Goal: Information Seeking & Learning: Find contact information

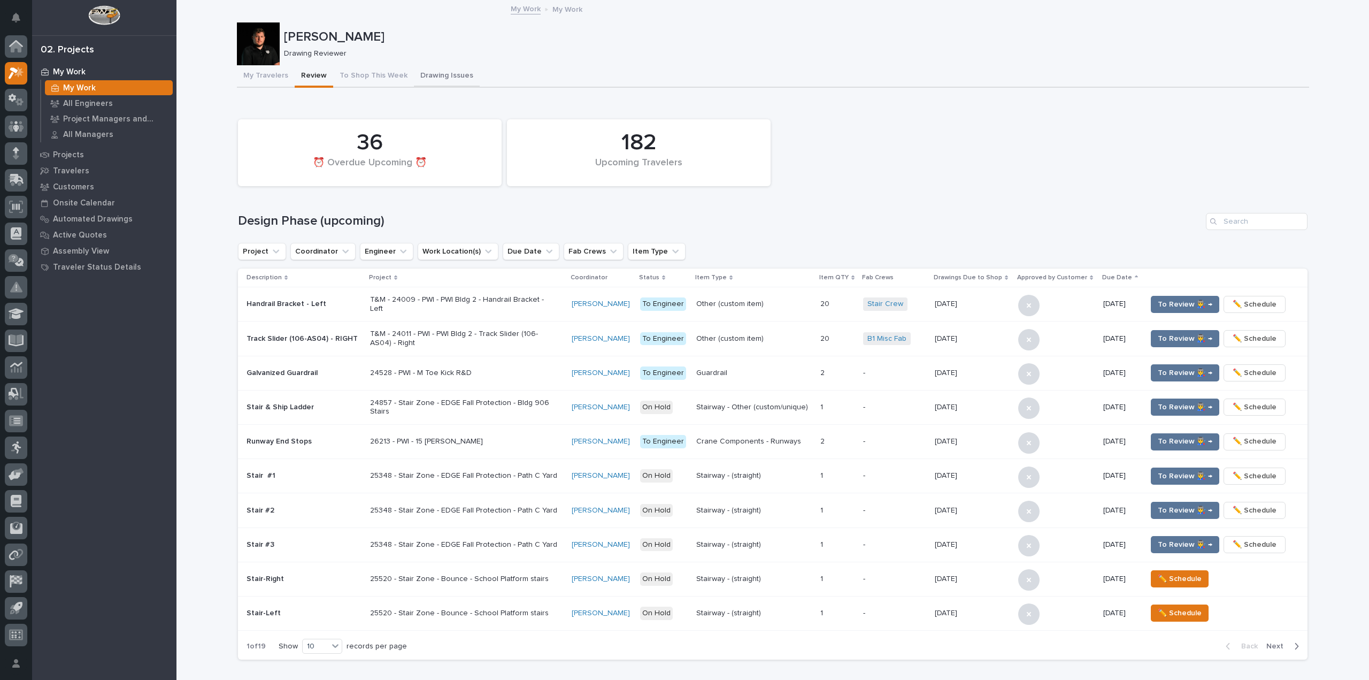
click at [426, 66] on button "Drawing Issues" at bounding box center [447, 76] width 66 height 22
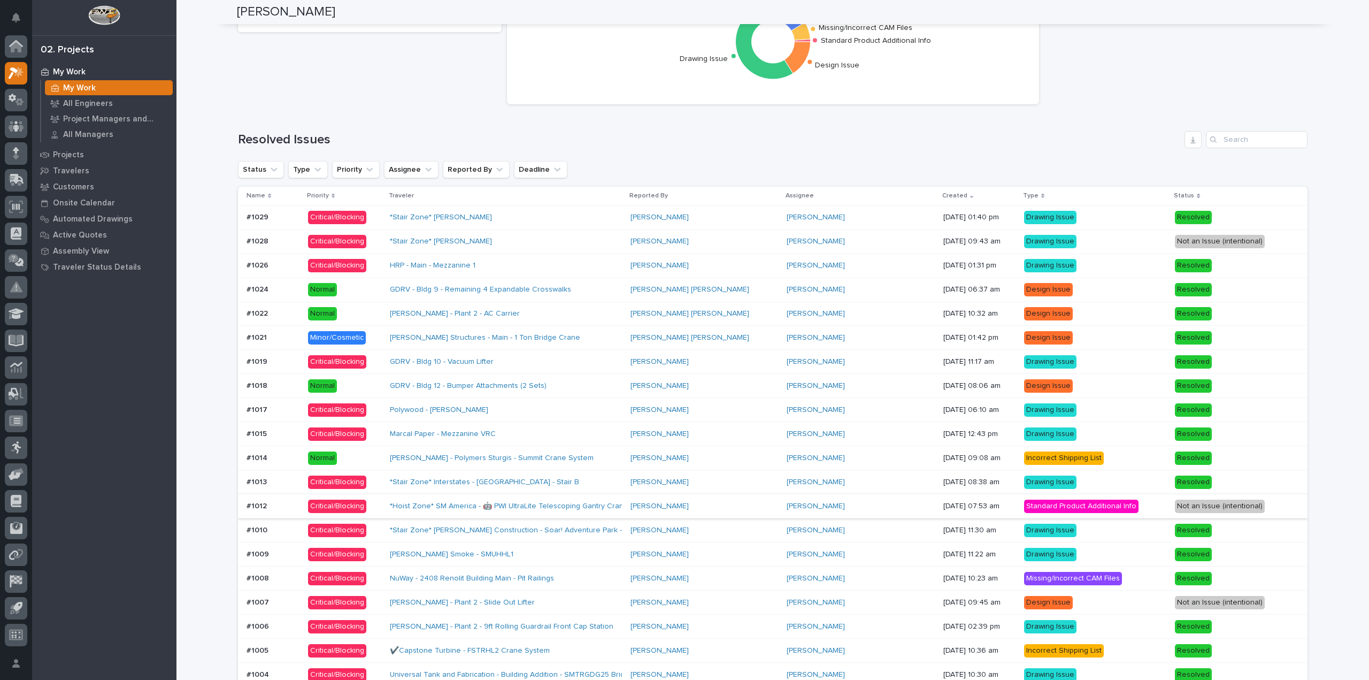
scroll to position [1016, 0]
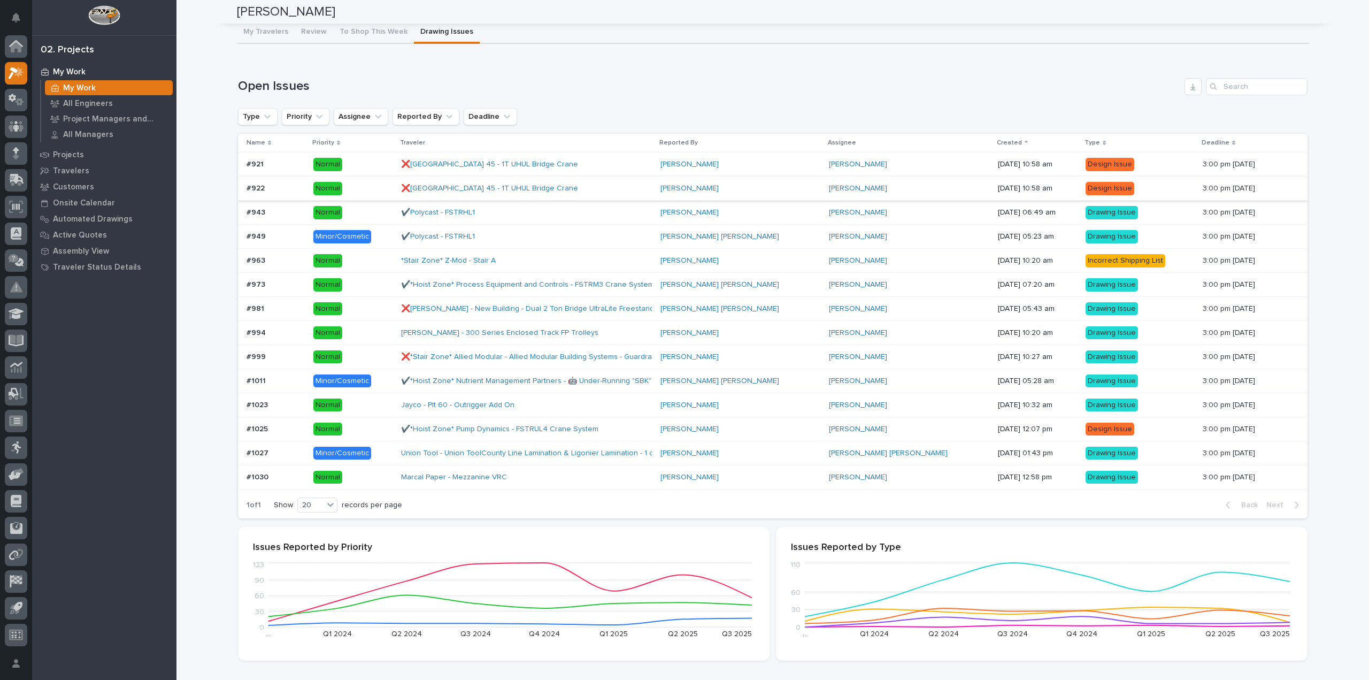
scroll to position [0, 0]
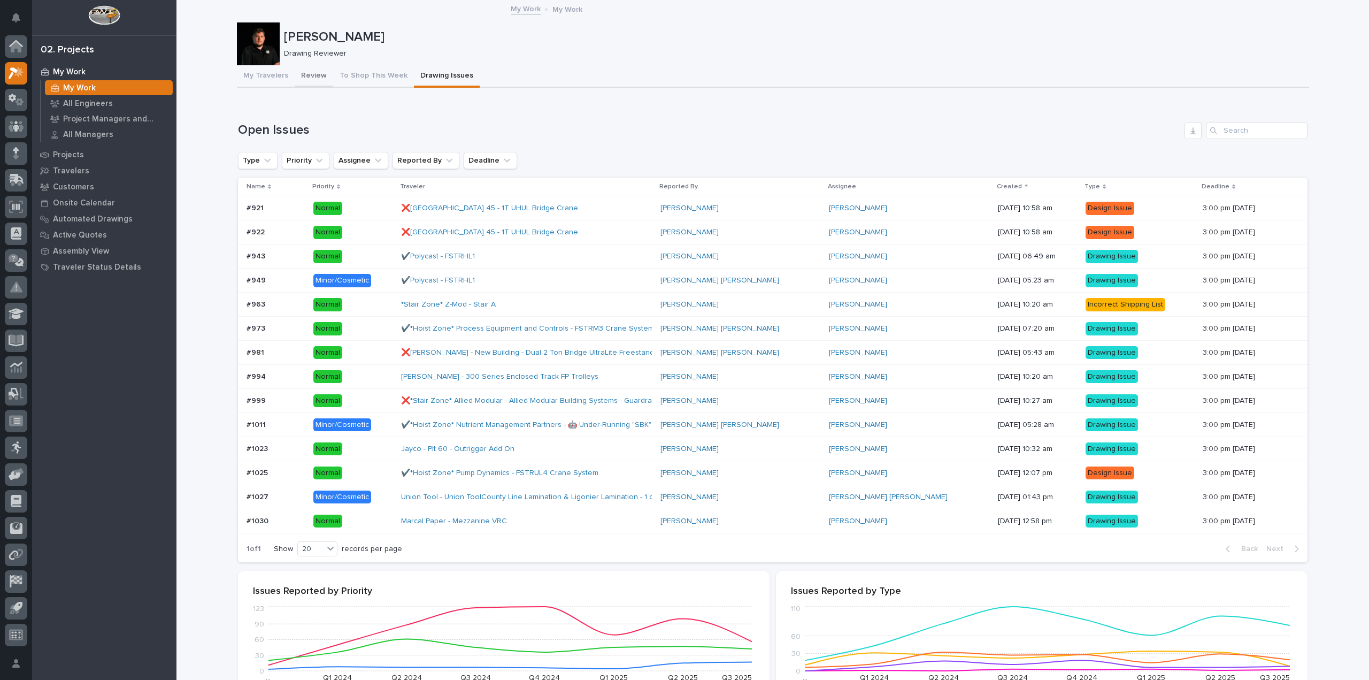
click at [307, 81] on button "Review" at bounding box center [314, 76] width 39 height 22
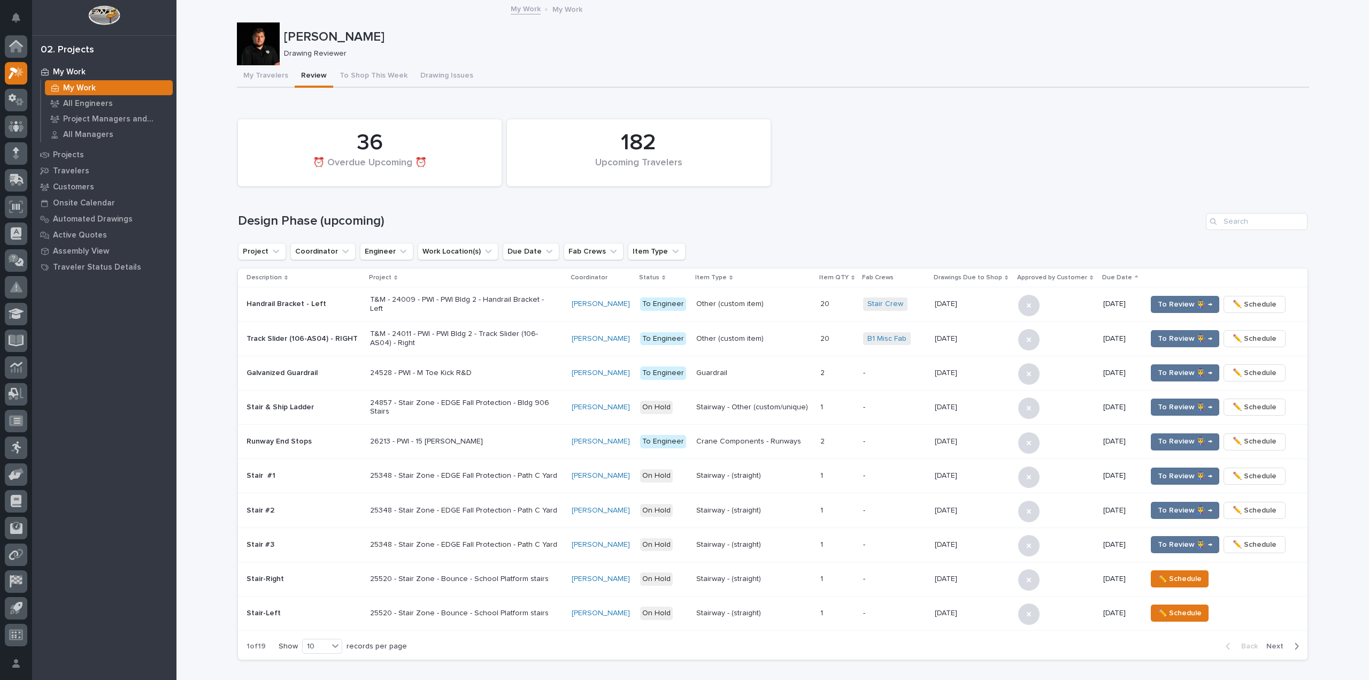
click at [252, 49] on div at bounding box center [258, 43] width 43 height 43
drag, startPoint x: 252, startPoint y: 49, endPoint x: 233, endPoint y: 173, distance: 125.0
click at [233, 173] on div "182 Upcoming Travelers 36 ⏰ Overdue Upcoming ⏰" at bounding box center [773, 153] width 1080 height 78
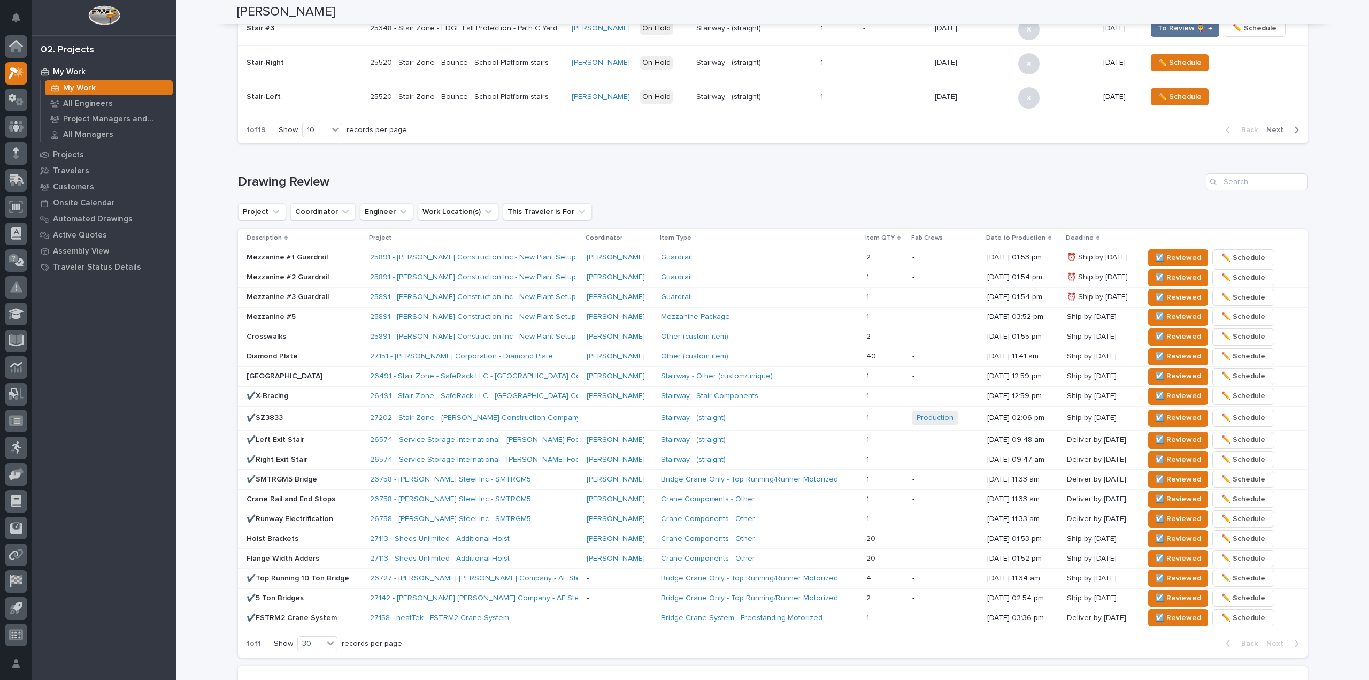
scroll to position [535, 0]
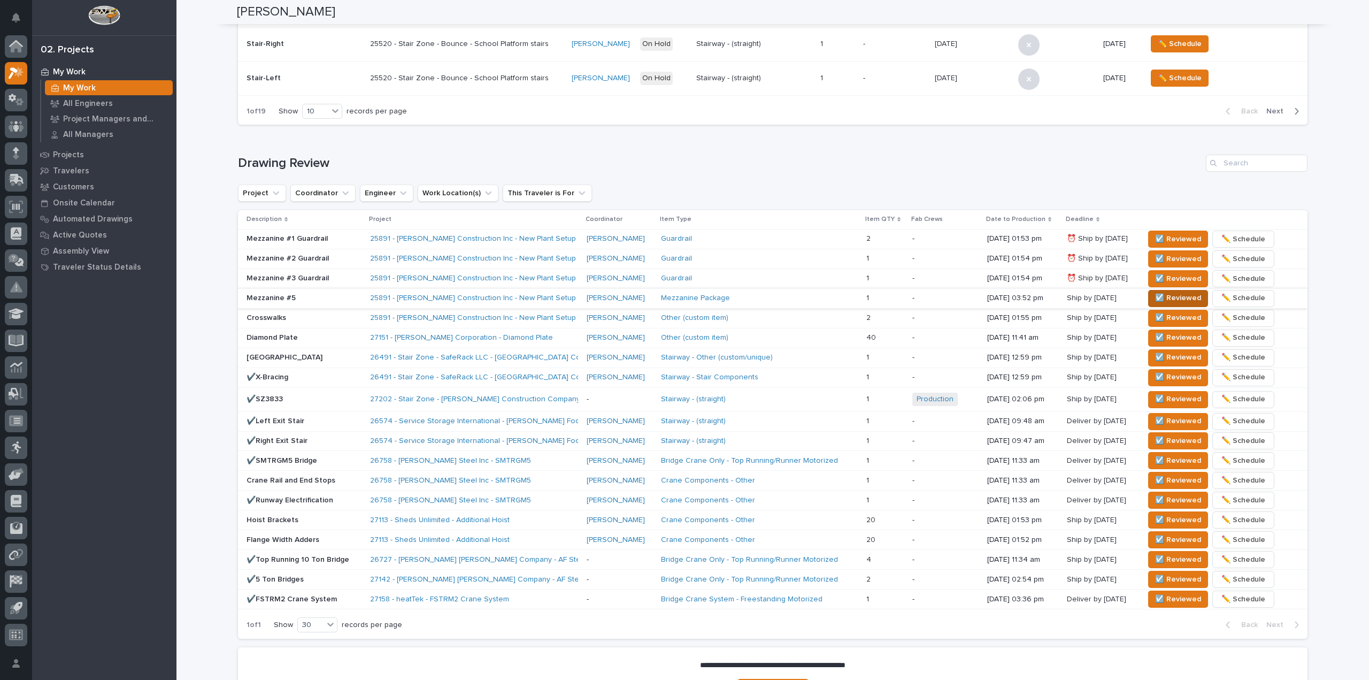
click at [1161, 297] on span "☑️ Reviewed" at bounding box center [1178, 297] width 46 height 13
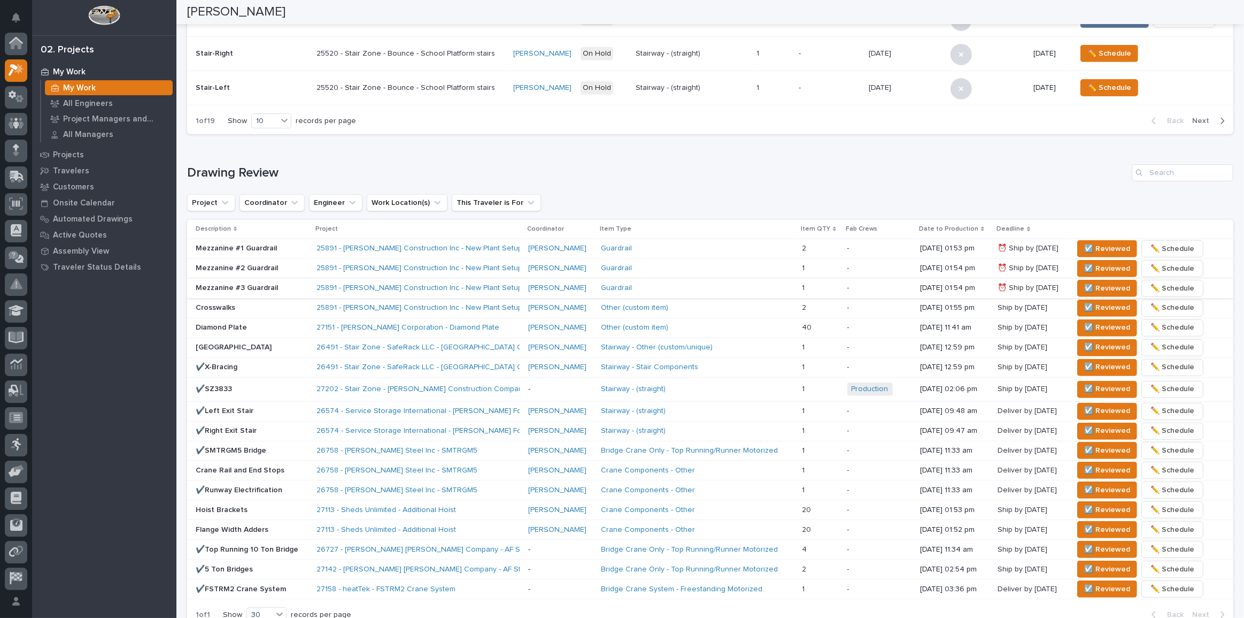
scroll to position [525, 0]
click at [1109, 251] on span "☑️ Reviewed" at bounding box center [1107, 249] width 46 height 13
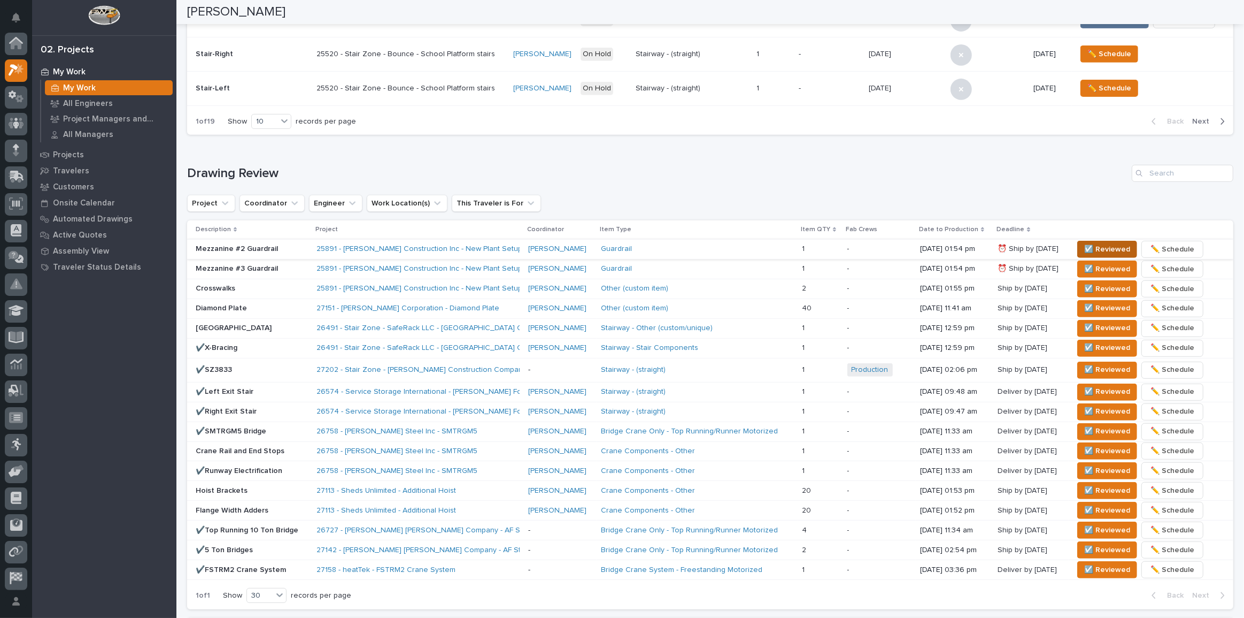
click at [1094, 243] on span "☑️ Reviewed" at bounding box center [1107, 249] width 46 height 13
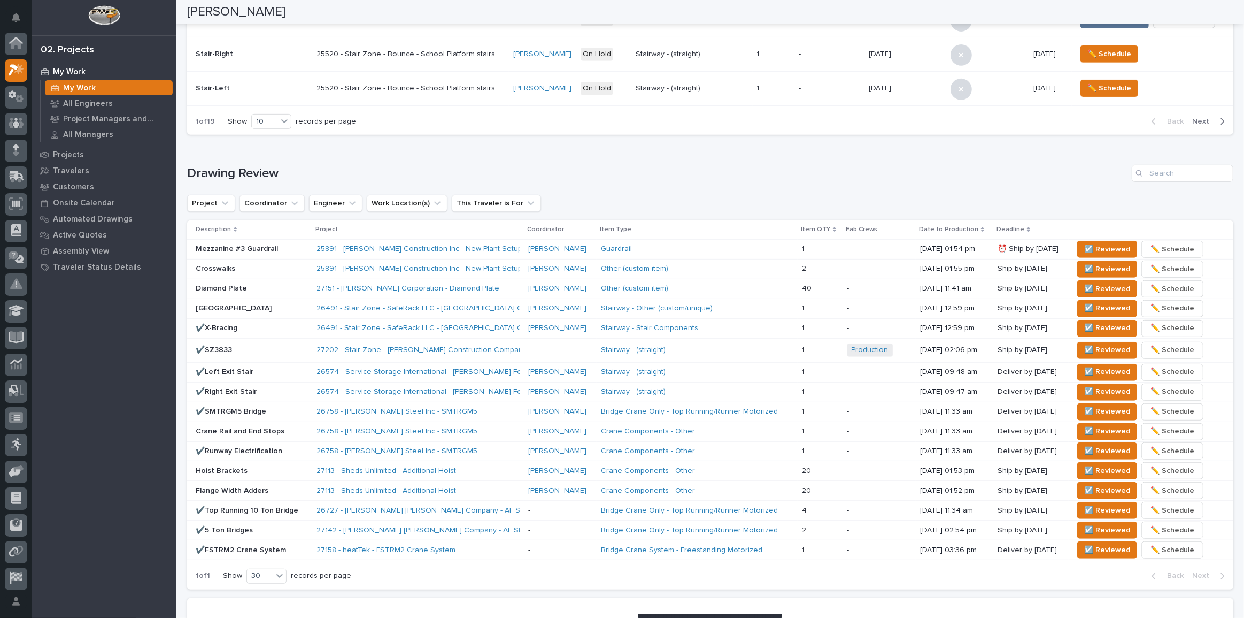
scroll to position [514, 0]
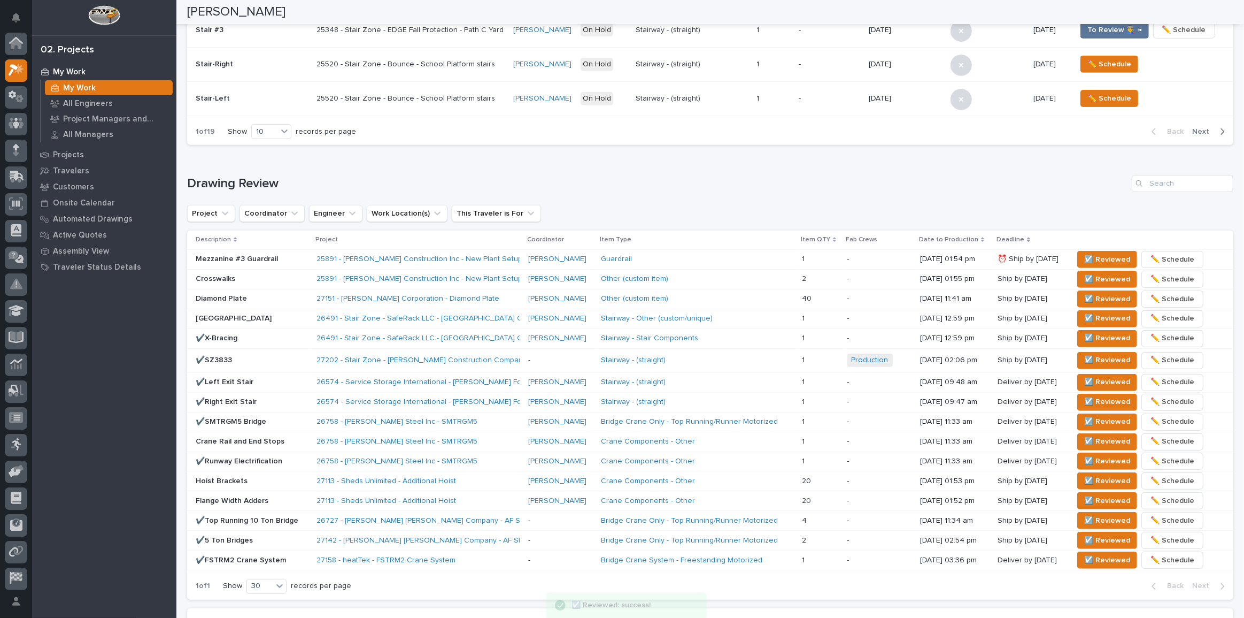
click at [1094, 243] on th at bounding box center [1151, 239] width 165 height 19
click at [1094, 253] on span "☑️ Reviewed" at bounding box center [1107, 259] width 46 height 13
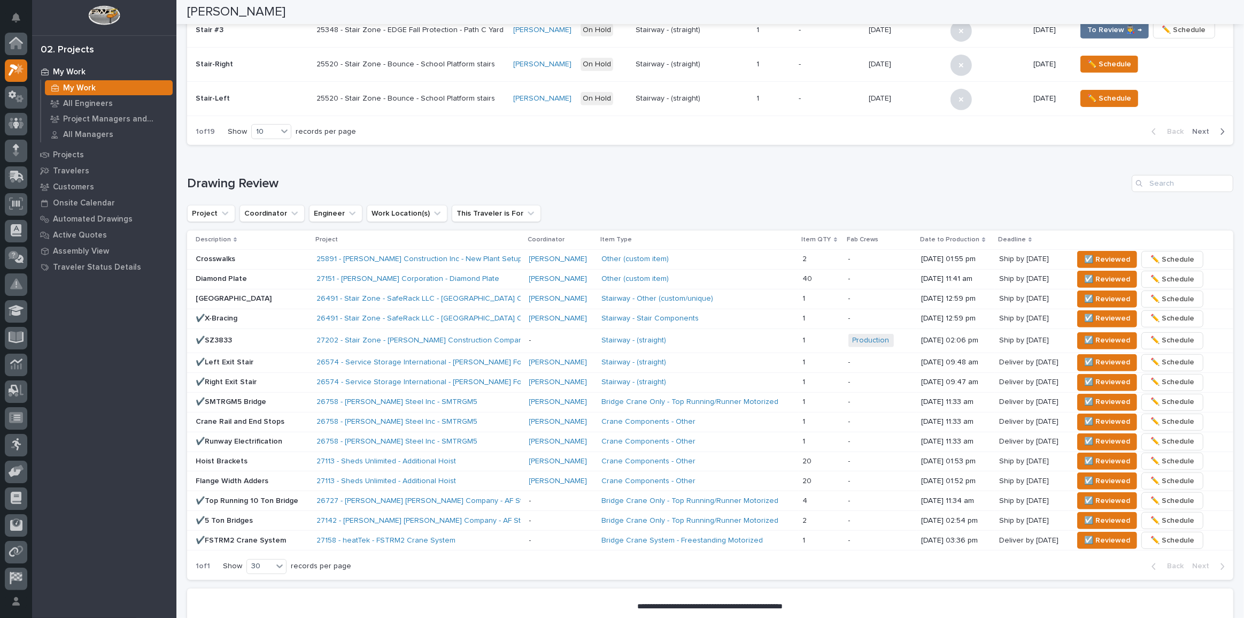
scroll to position [505, 0]
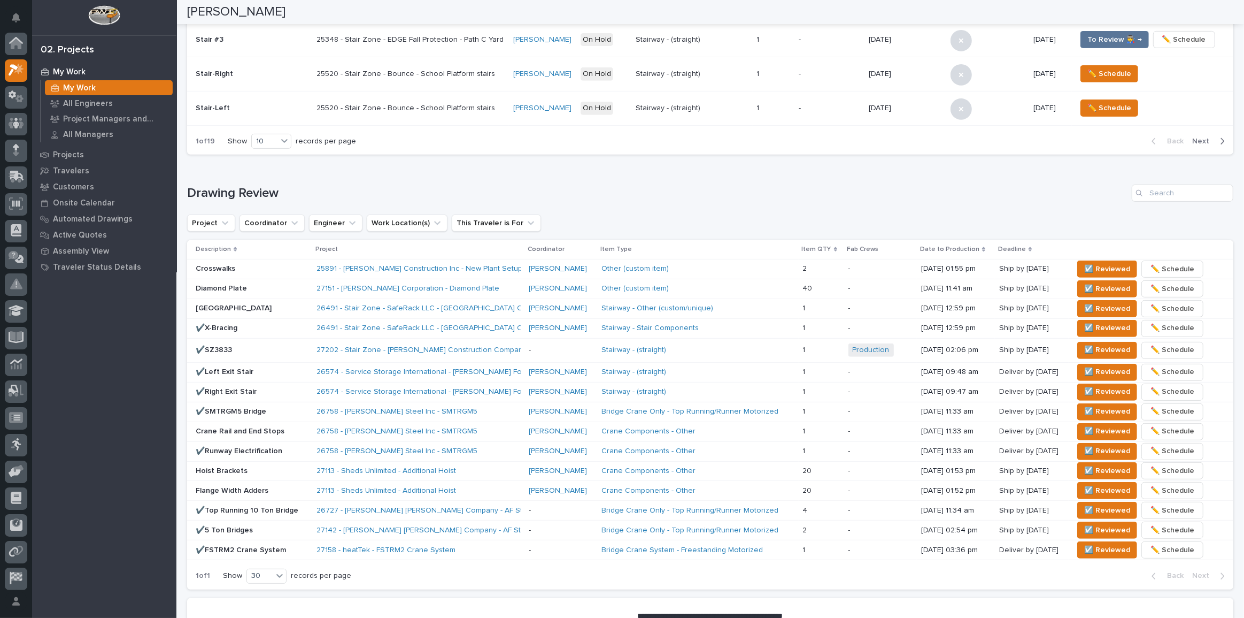
click at [997, 69] on div at bounding box center [988, 74] width 74 height 24
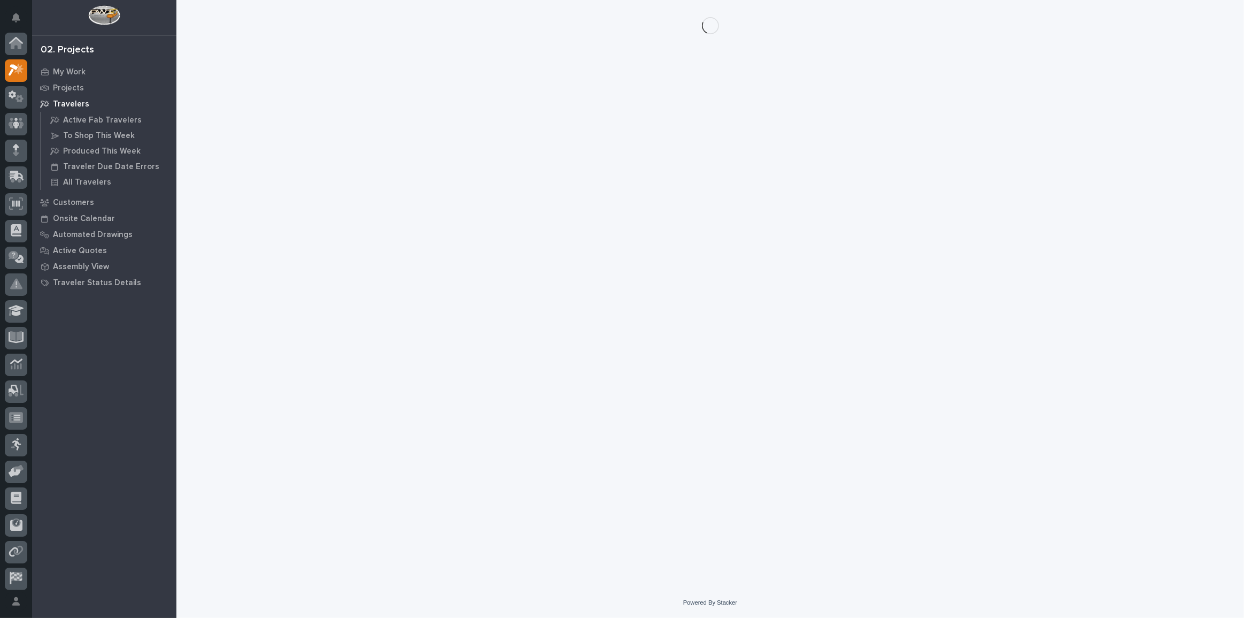
scroll to position [29, 0]
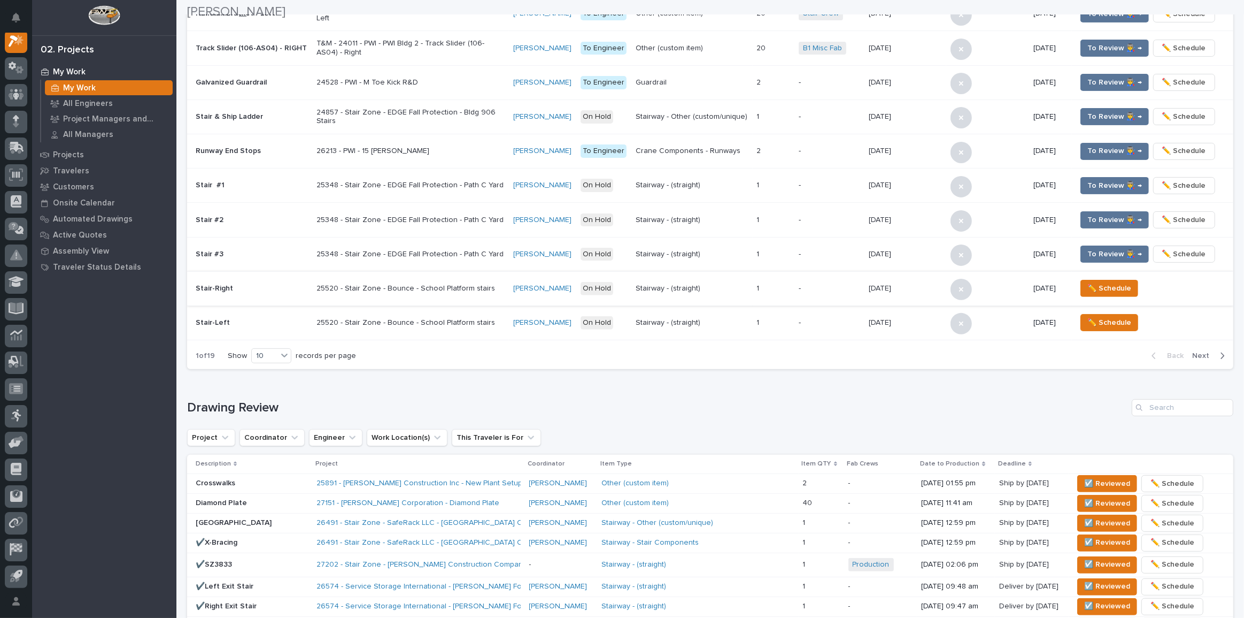
scroll to position [291, 0]
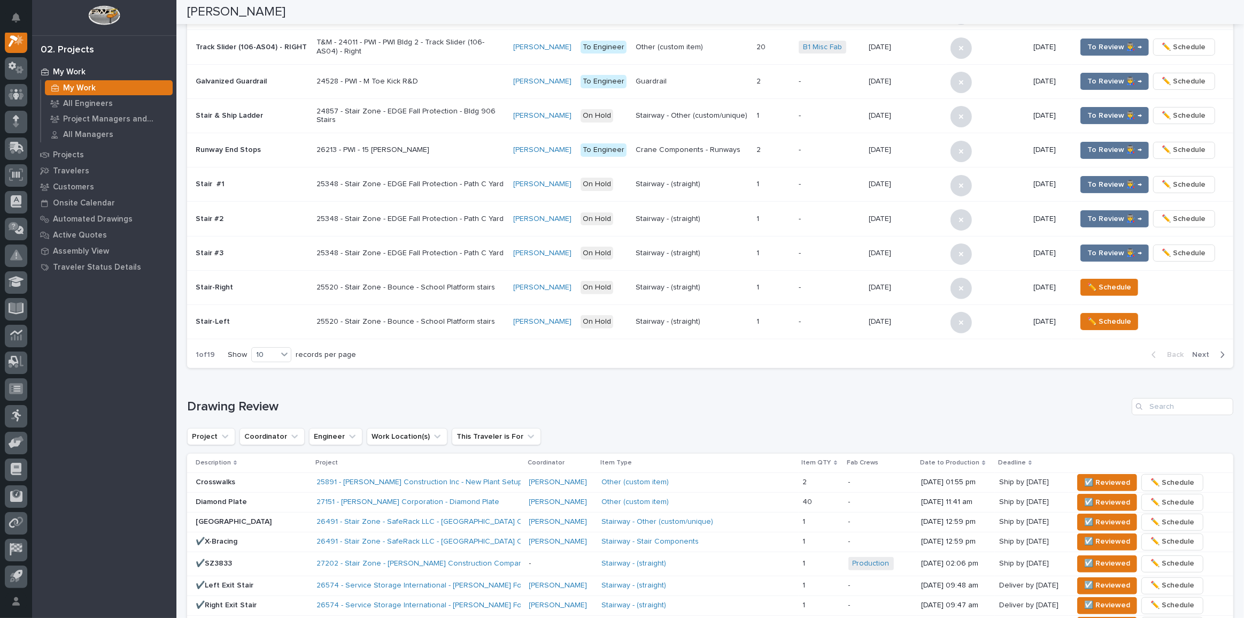
click at [289, 478] on p "Crosswalks" at bounding box center [252, 482] width 112 height 9
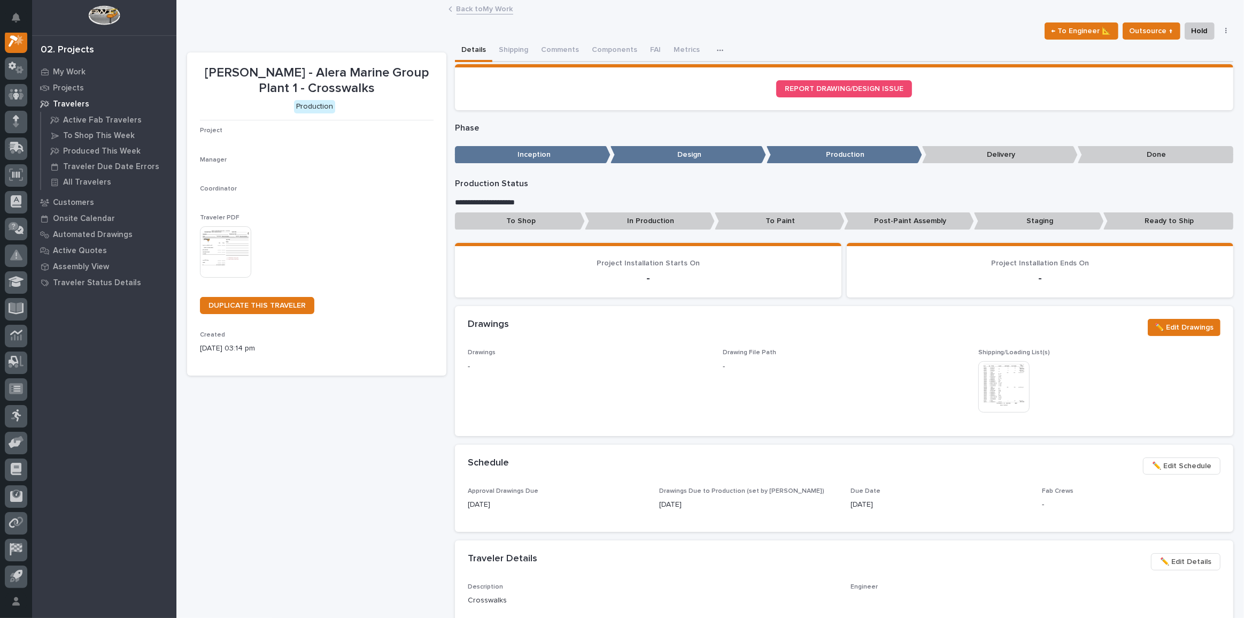
scroll to position [27, 0]
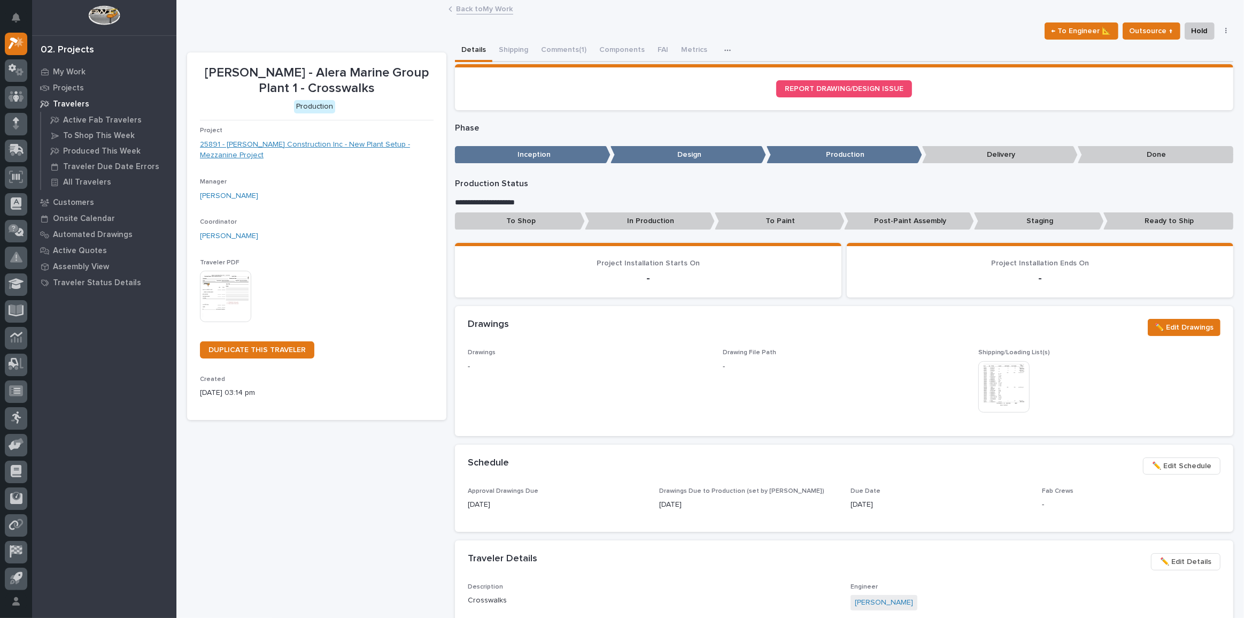
click at [239, 148] on link "25891 - J A Wagner Construction Inc - New Plant Setup - Mezzanine Project" at bounding box center [317, 150] width 234 height 22
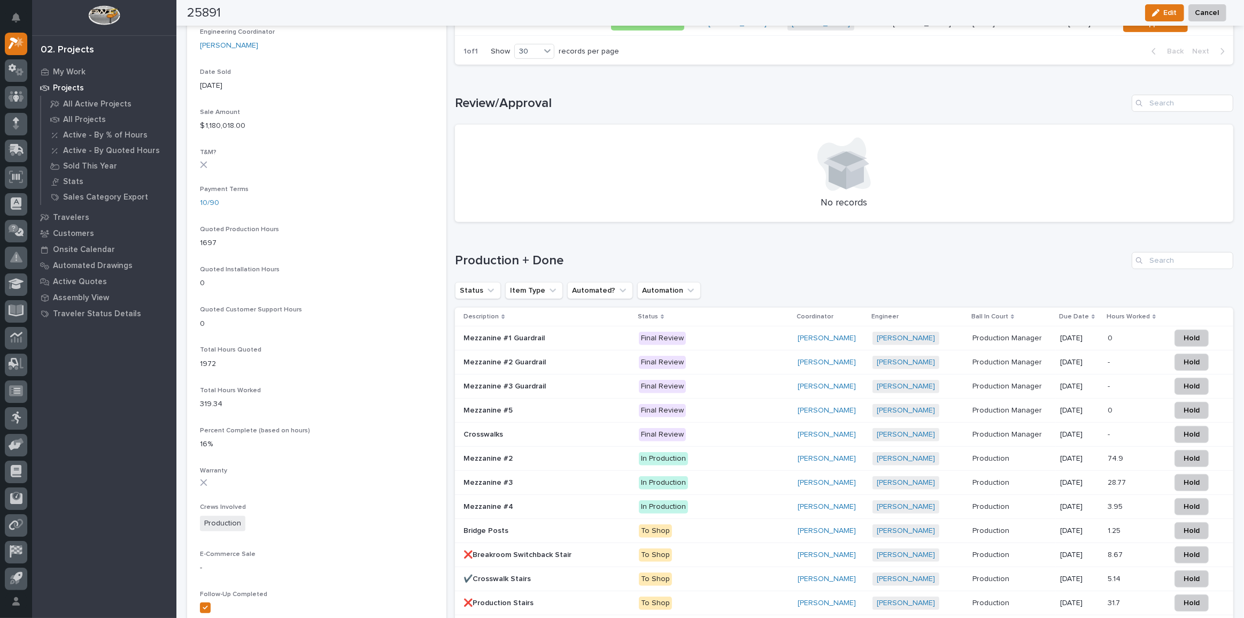
scroll to position [632, 0]
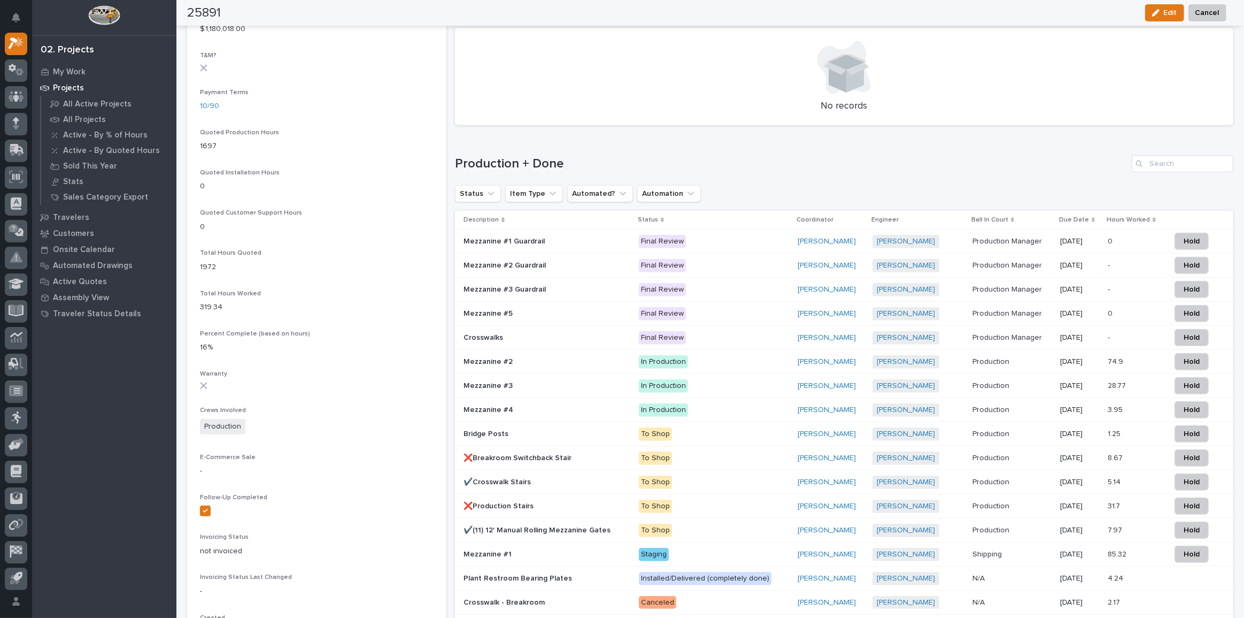
click at [530, 233] on div "Mezzanine #1 Guardrail Mezzanine #1 Guardrail" at bounding box center [547, 242] width 167 height 18
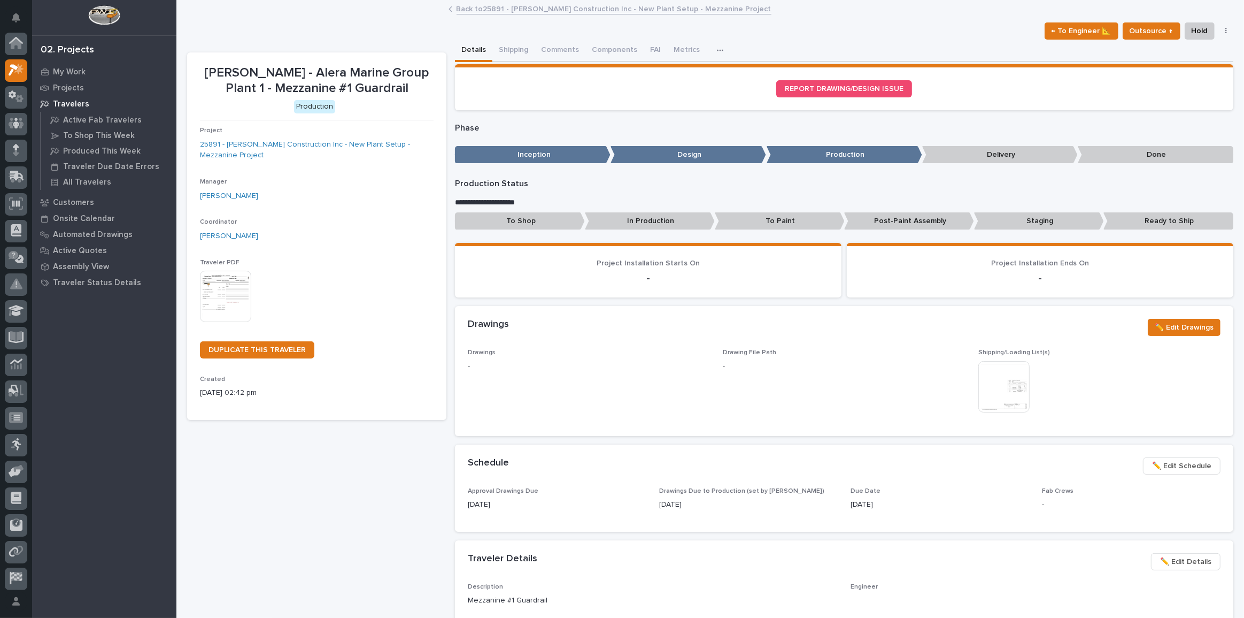
scroll to position [27, 0]
click at [561, 44] on button "Comments (11)" at bounding box center [565, 51] width 61 height 22
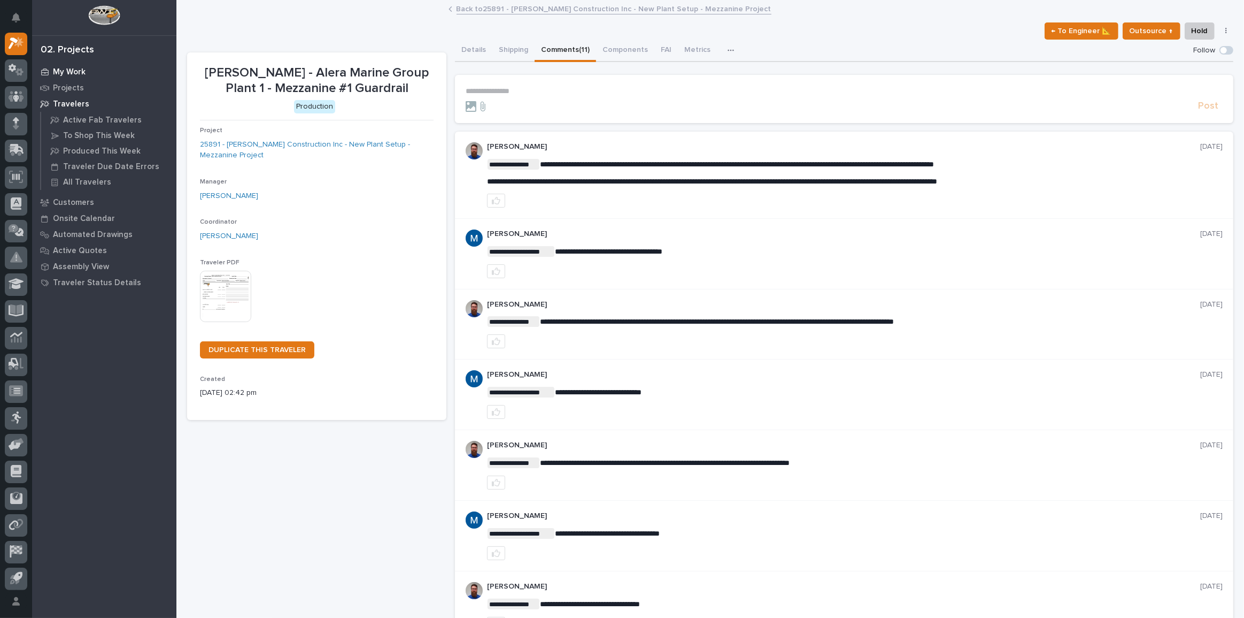
click at [70, 73] on p "My Work" at bounding box center [69, 72] width 33 height 10
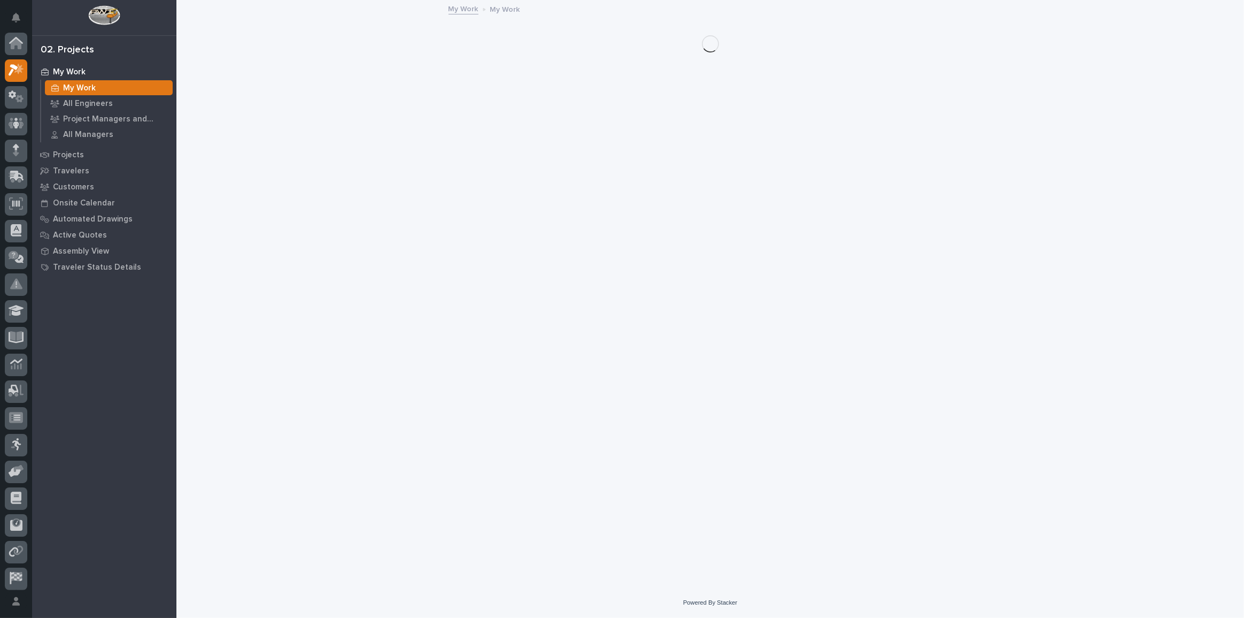
scroll to position [27, 0]
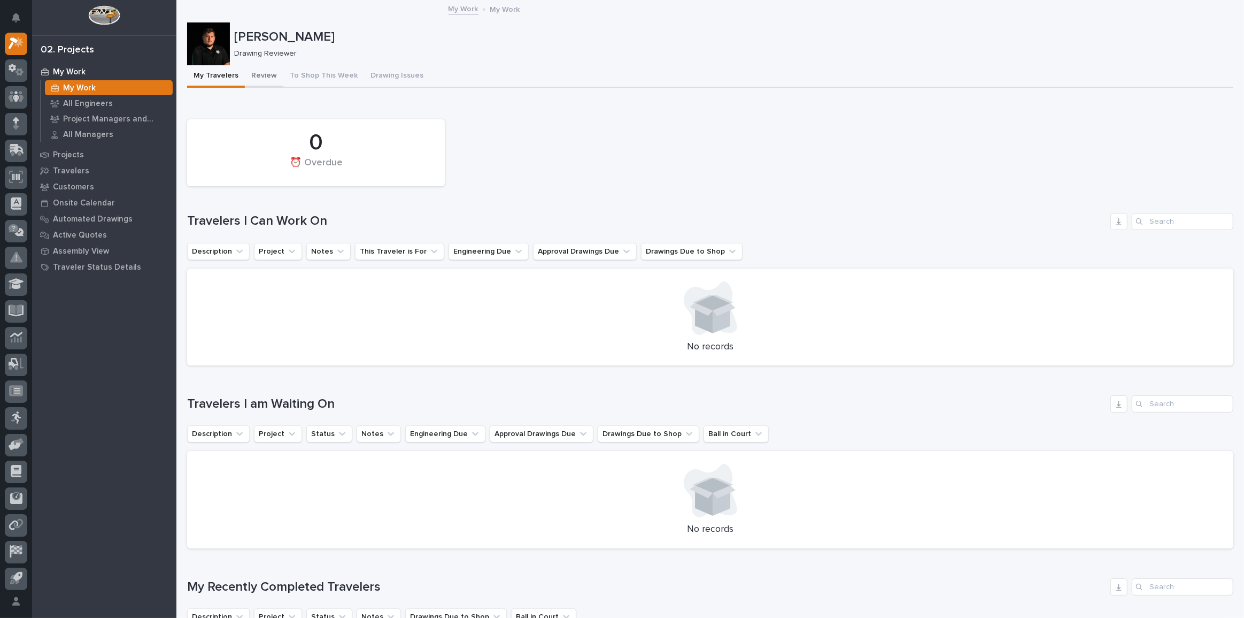
click at [261, 80] on button "Review" at bounding box center [264, 76] width 39 height 22
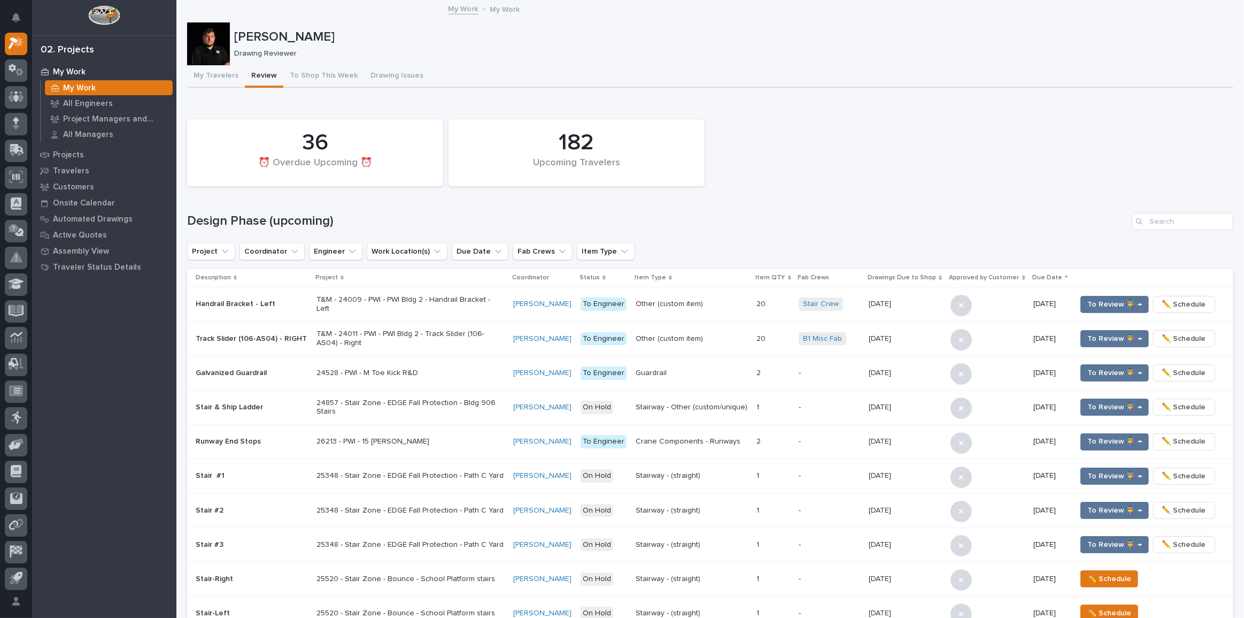
click at [959, 190] on div "182 Upcoming Travelers 36 ⏰ Overdue Upcoming ⏰" at bounding box center [710, 153] width 1057 height 78
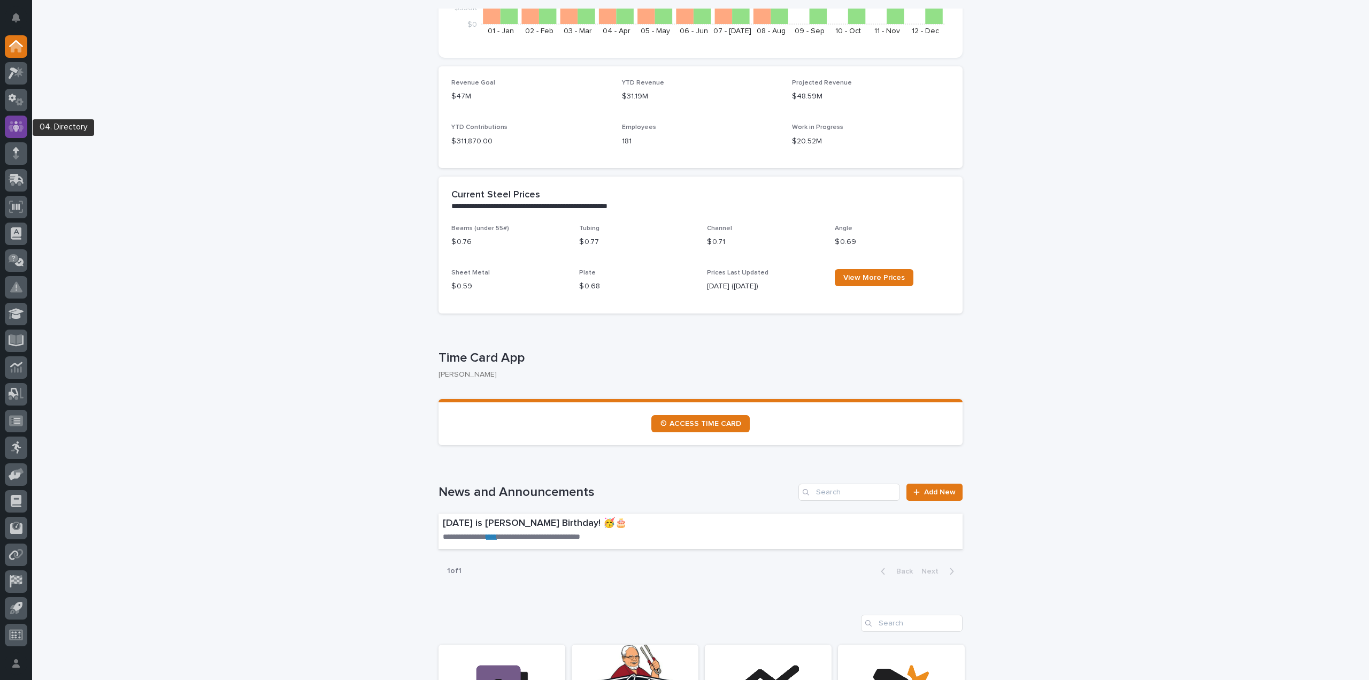
drag, startPoint x: 13, startPoint y: 147, endPoint x: 18, endPoint y: 134, distance: 13.7
click at [18, 134] on div at bounding box center [16, 127] width 22 height 22
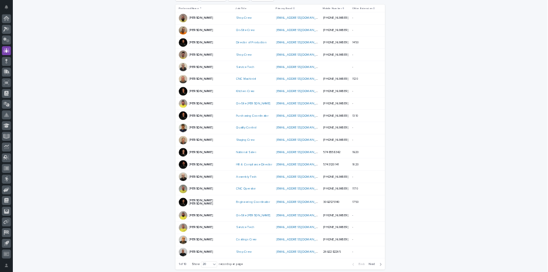
scroll to position [298, 0]
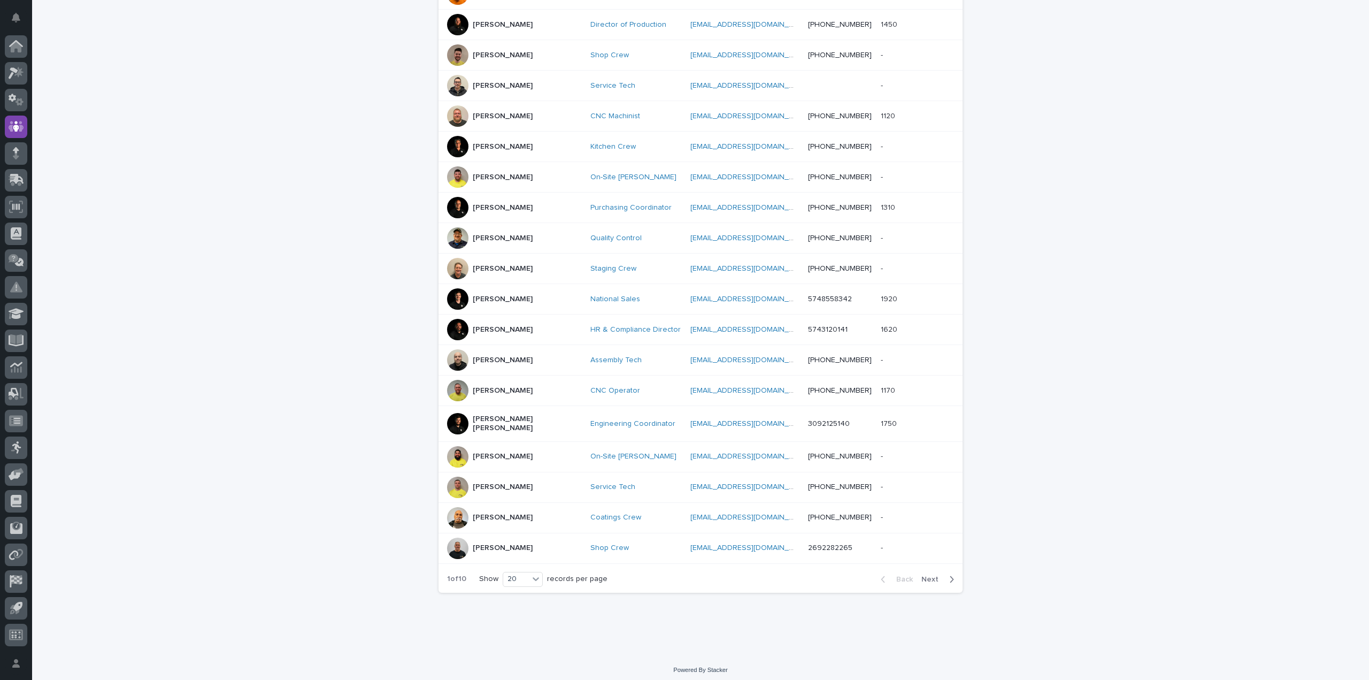
click at [938, 575] on span "Next" at bounding box center [933, 578] width 24 height 7
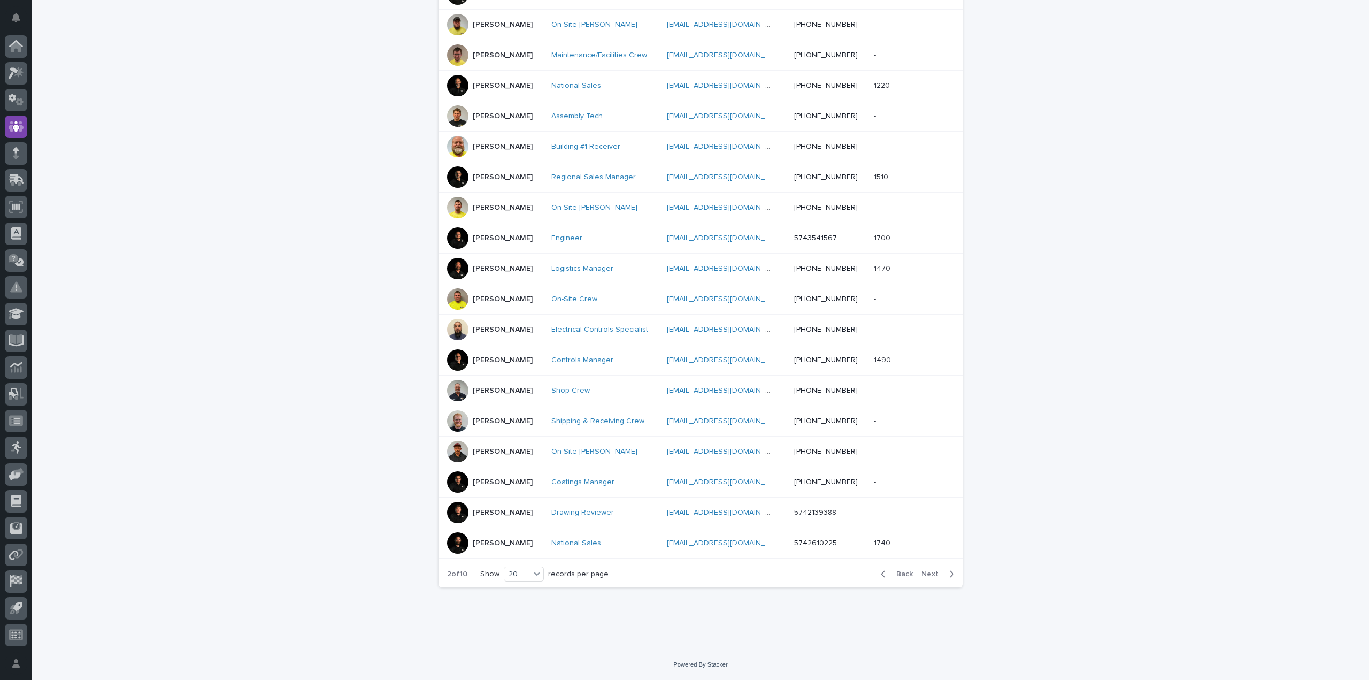
click at [530, 511] on div "[PERSON_NAME]" at bounding box center [495, 512] width 96 height 21
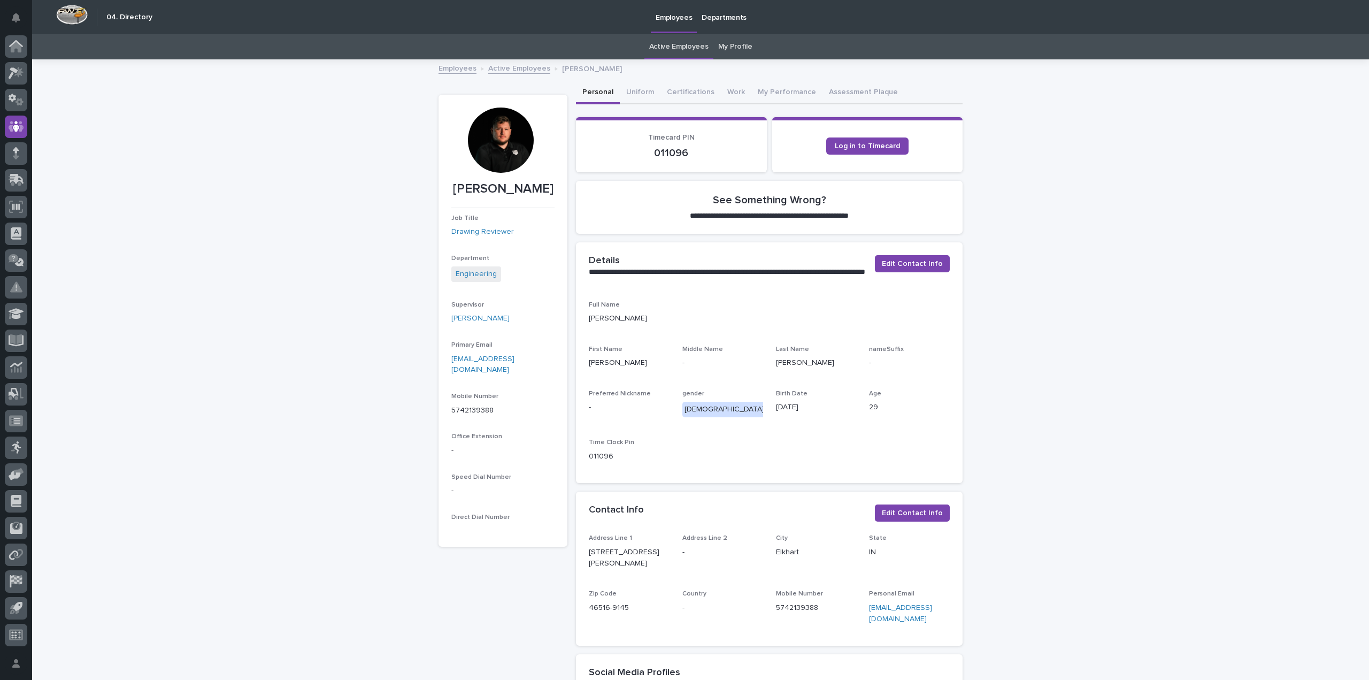
click at [508, 150] on div at bounding box center [500, 139] width 65 height 65
